Goal: Task Accomplishment & Management: Use online tool/utility

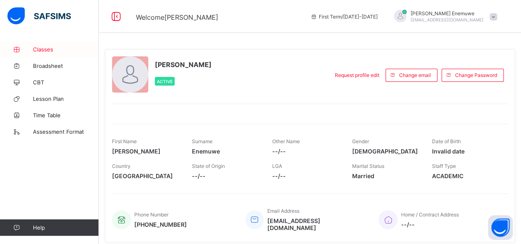
click at [45, 52] on span "Classes" at bounding box center [66, 49] width 66 height 7
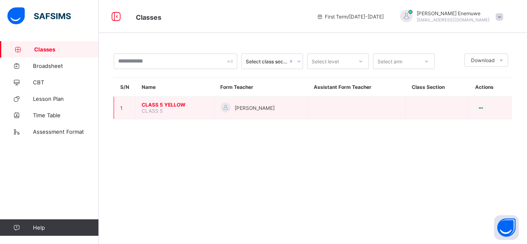
click at [159, 103] on span "CLASS 5 YELLOW" at bounding box center [175, 105] width 66 height 6
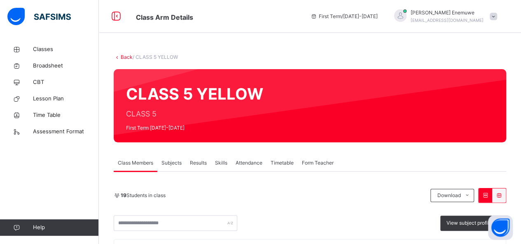
click at [252, 164] on span "Attendance" at bounding box center [249, 162] width 27 height 7
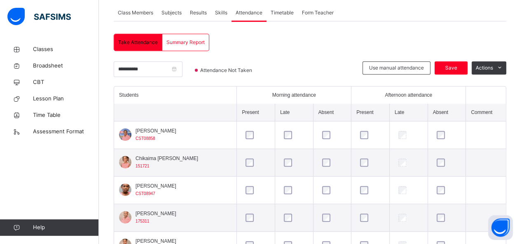
scroll to position [165, 0]
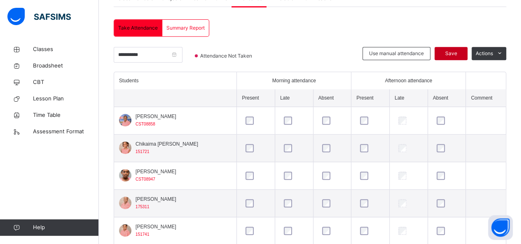
click at [453, 51] on span "Save" at bounding box center [451, 53] width 21 height 7
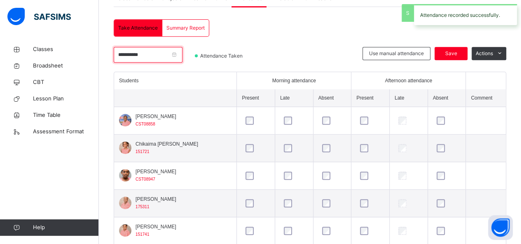
click at [168, 52] on input "**********" at bounding box center [148, 55] width 69 height 16
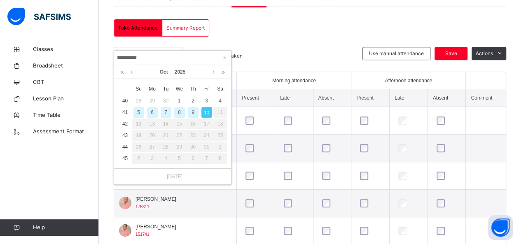
click at [179, 110] on div "8" at bounding box center [179, 112] width 11 height 11
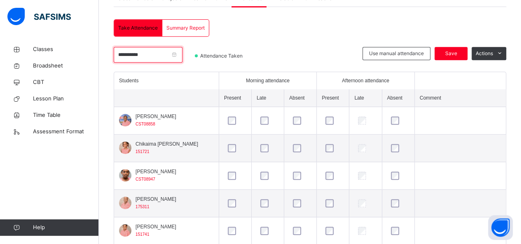
click at [162, 55] on input "**********" at bounding box center [148, 55] width 69 height 16
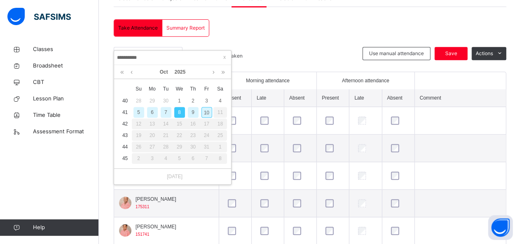
click at [190, 110] on div "9" at bounding box center [193, 112] width 11 height 11
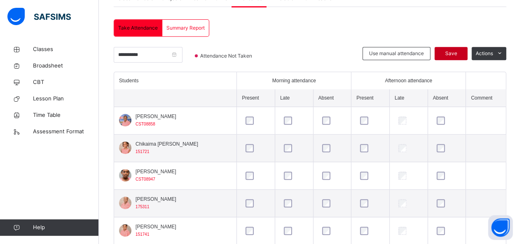
click at [456, 56] on span "Save" at bounding box center [451, 53] width 21 height 7
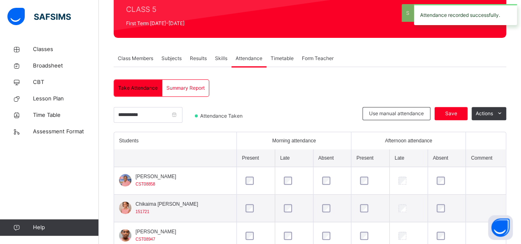
click at [177, 150] on th at bounding box center [175, 159] width 123 height 18
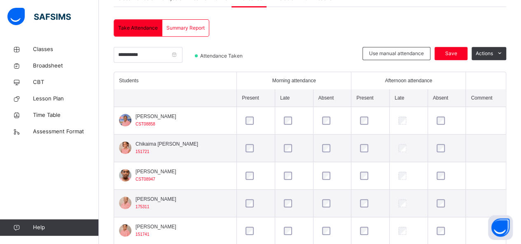
click at [184, 24] on span "Summary Report" at bounding box center [185, 27] width 38 height 7
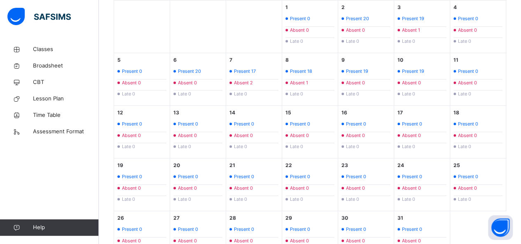
scroll to position [213, 0]
